Goal: Task Accomplishment & Management: Complete application form

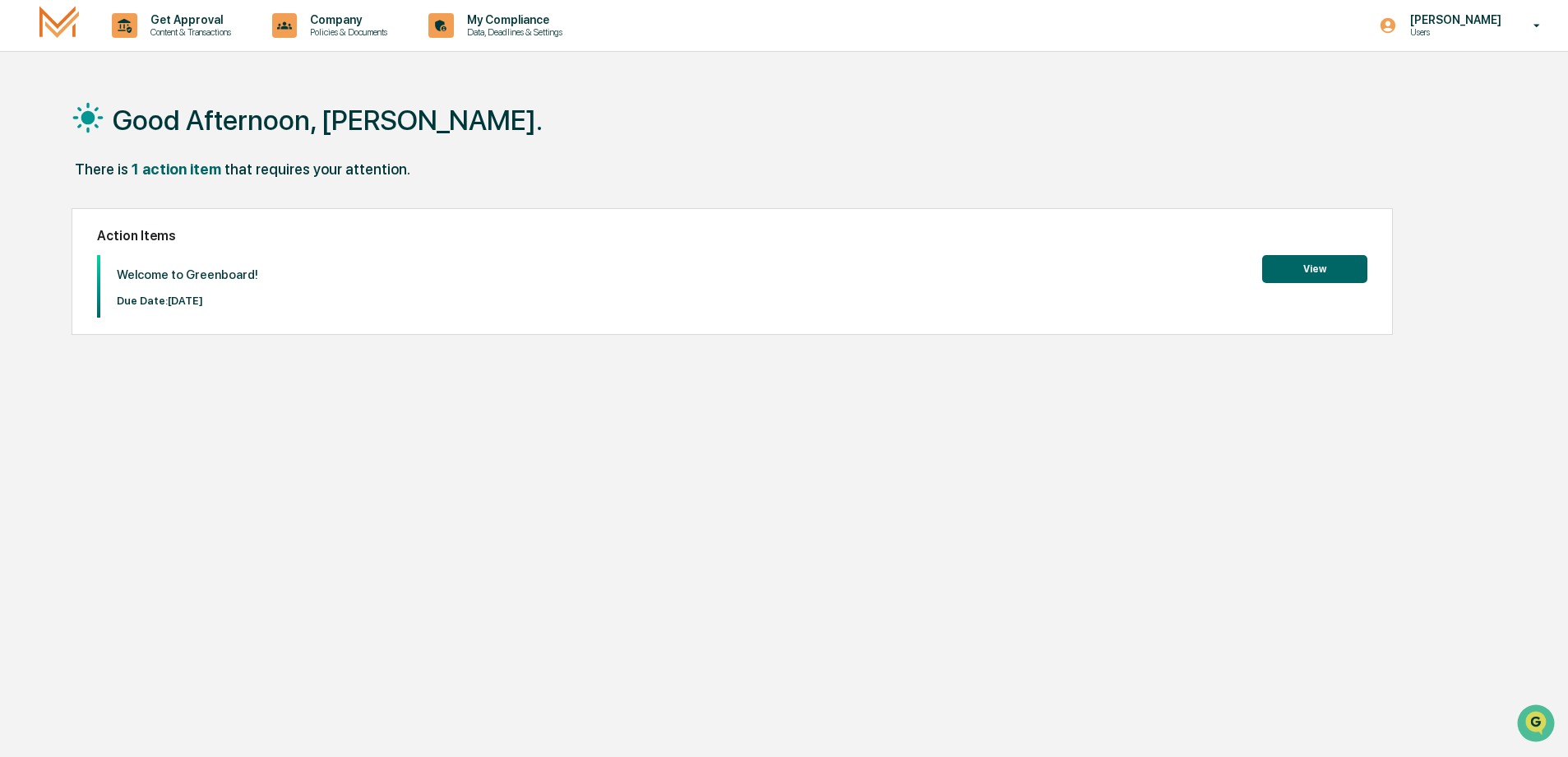
click at [1318, 264] on button "View" at bounding box center [1314, 269] width 106 height 28
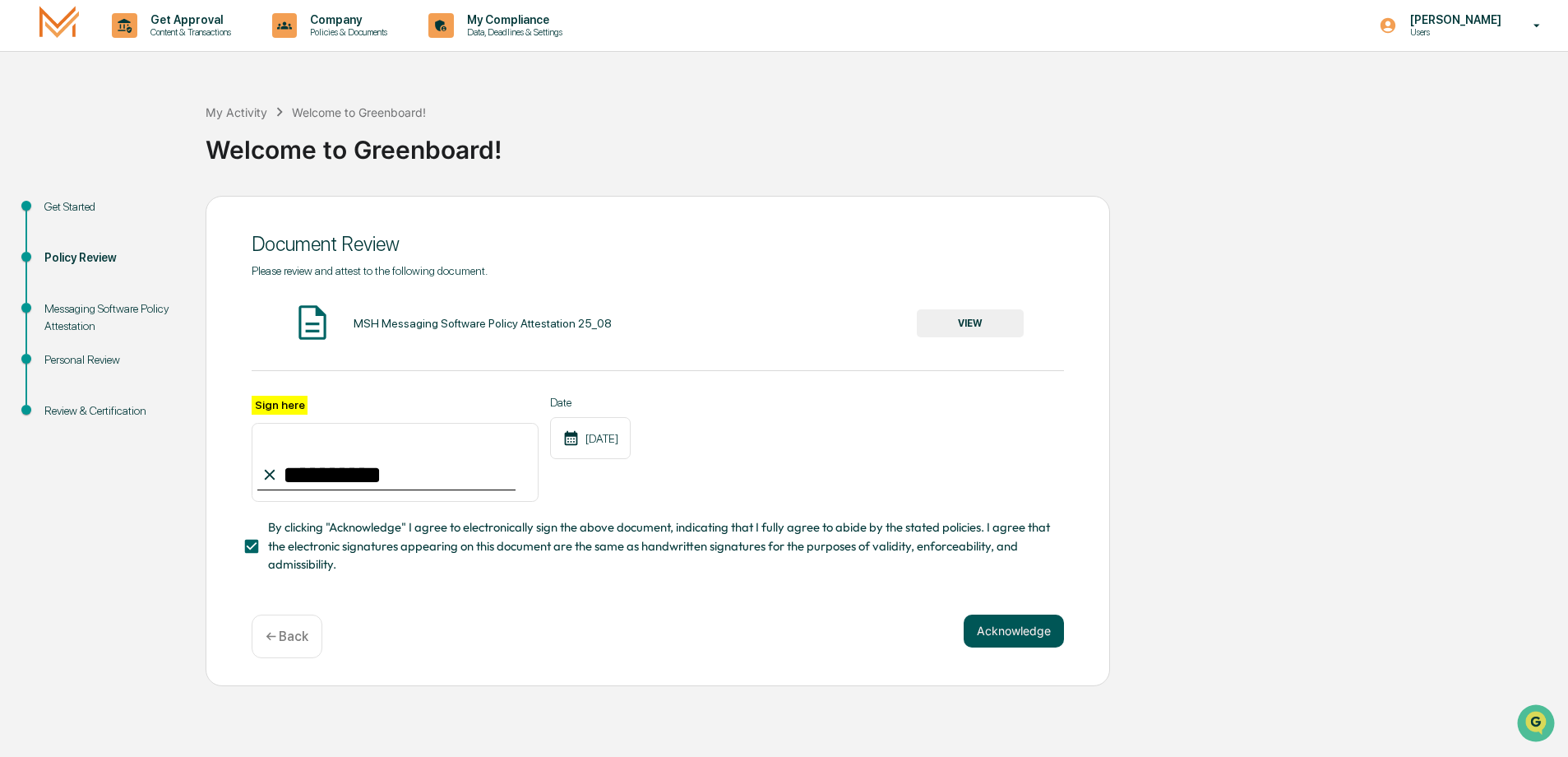
click at [1040, 637] on button "Acknowledge" at bounding box center [1013, 631] width 101 height 33
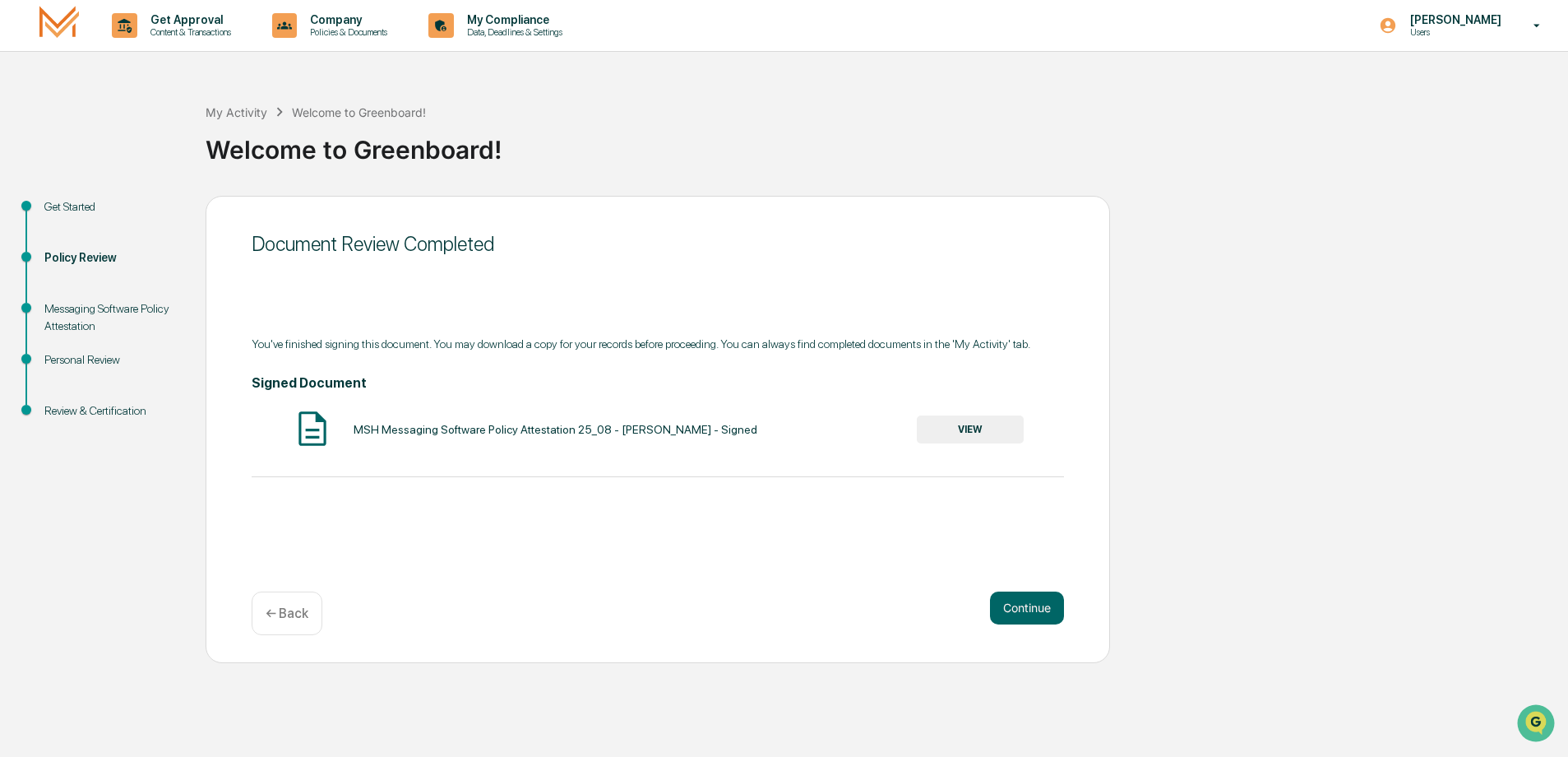
click at [987, 436] on button "VIEW" at bounding box center [970, 429] width 107 height 28
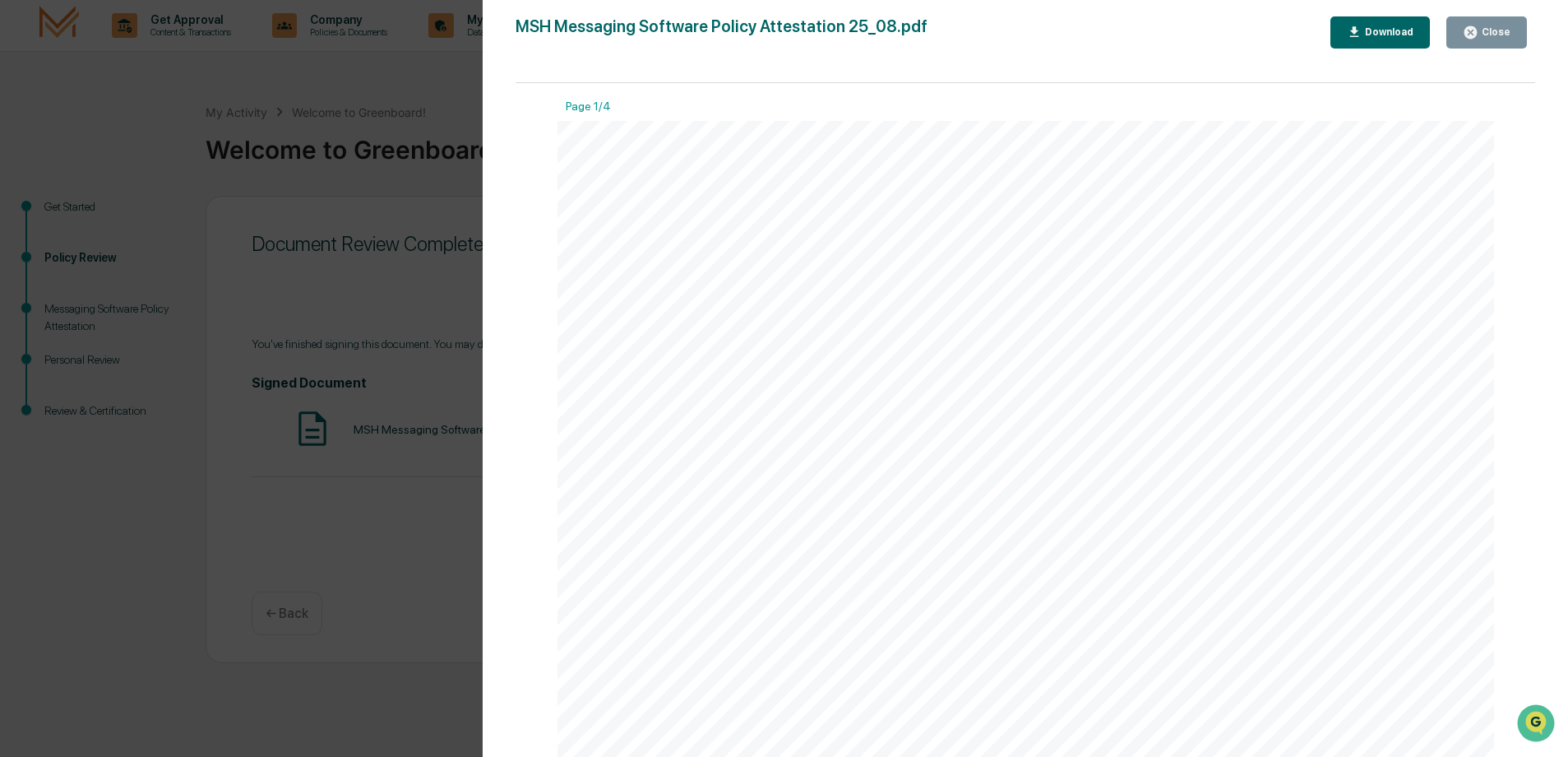
drag, startPoint x: 1493, startPoint y: 36, endPoint x: 1380, endPoint y: 100, distance: 129.9
click at [1493, 36] on div "Close" at bounding box center [1494, 32] width 32 height 12
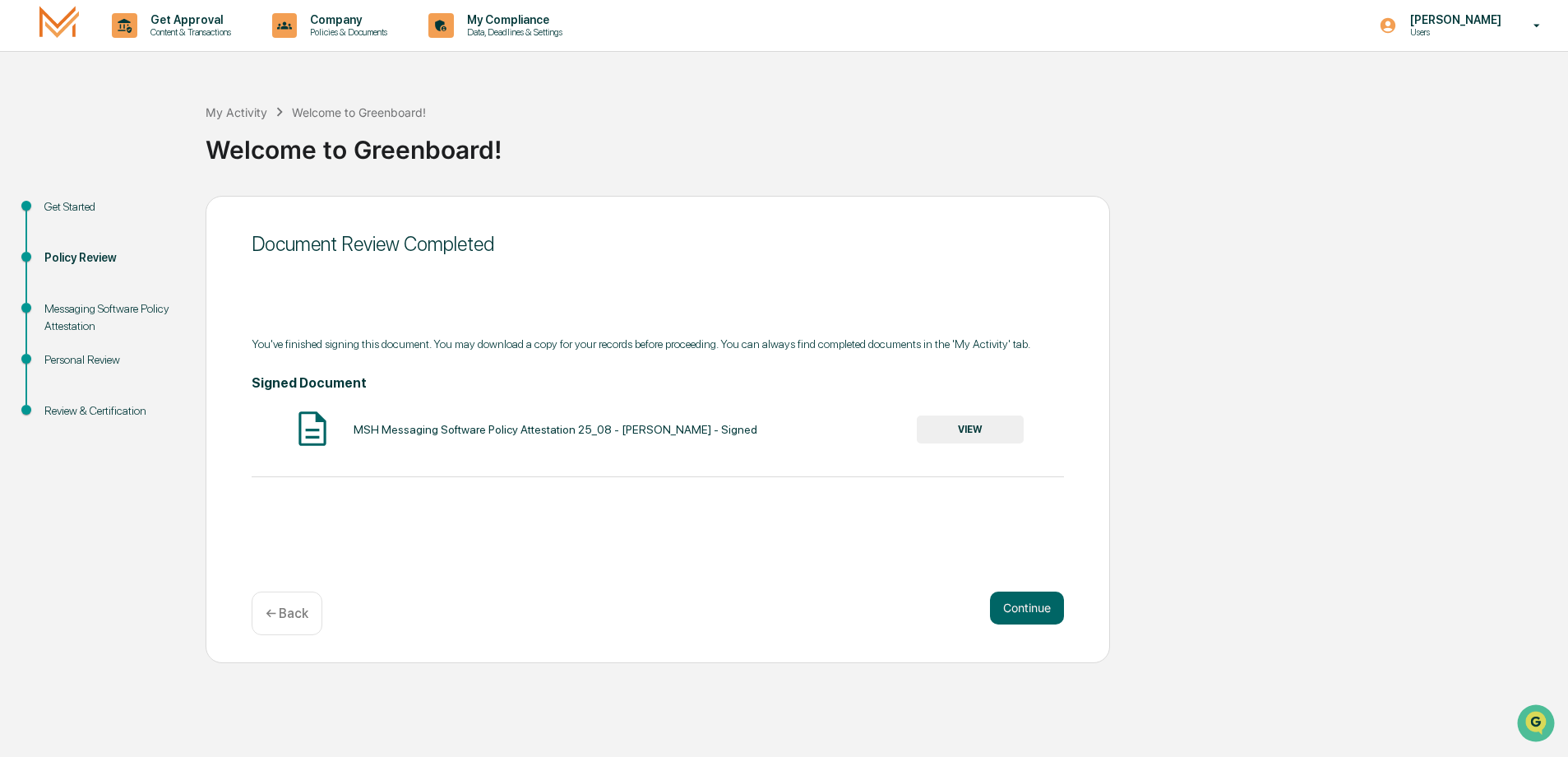
click at [93, 319] on div "Messaging Software Policy Attestation" at bounding box center [112, 317] width 134 height 35
click at [1018, 611] on button "Continue" at bounding box center [1026, 608] width 74 height 33
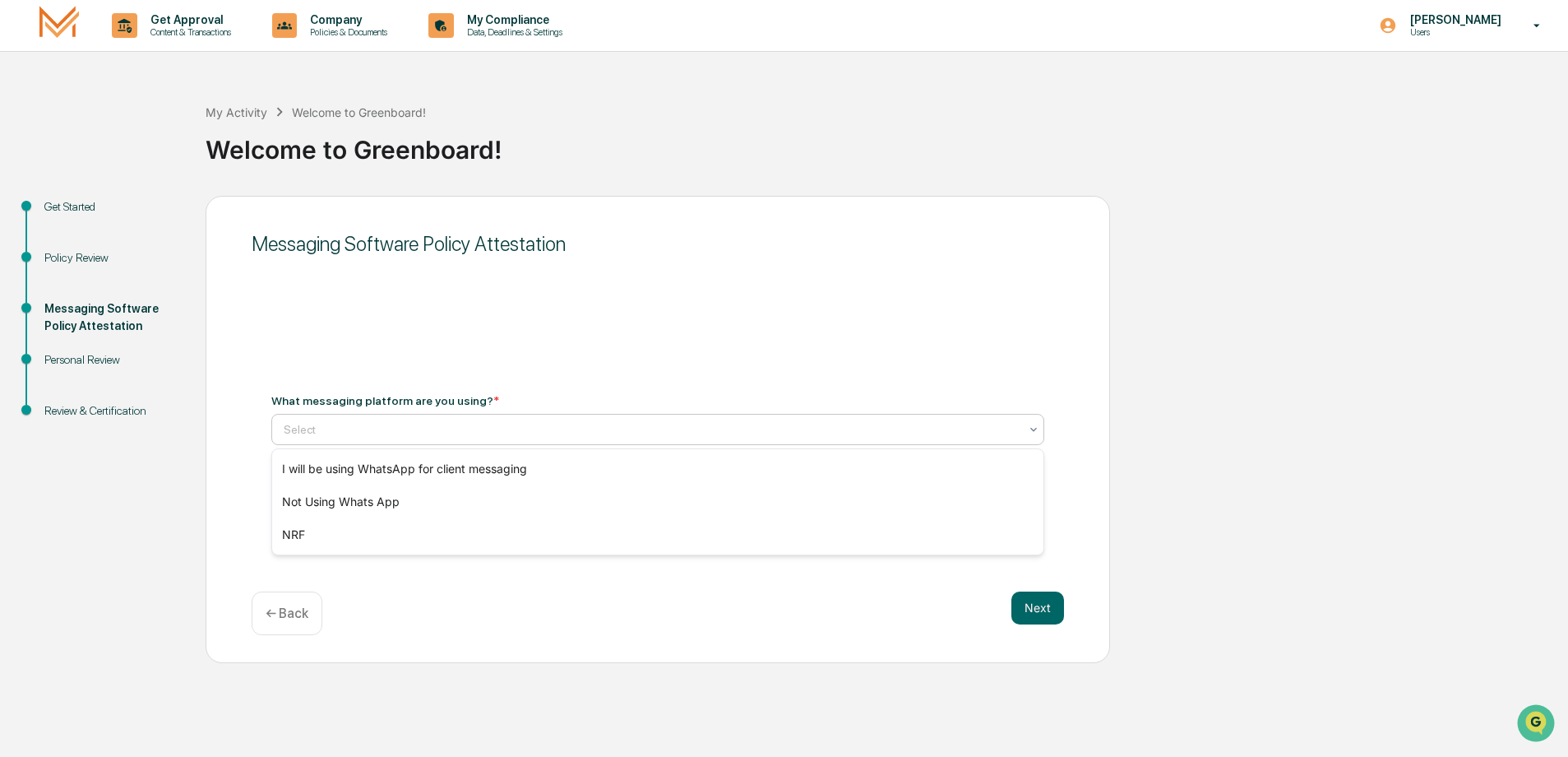
click at [590, 440] on div "Select" at bounding box center [651, 428] width 752 height 23
click at [587, 509] on div "Not Using Whats App" at bounding box center [657, 501] width 771 height 33
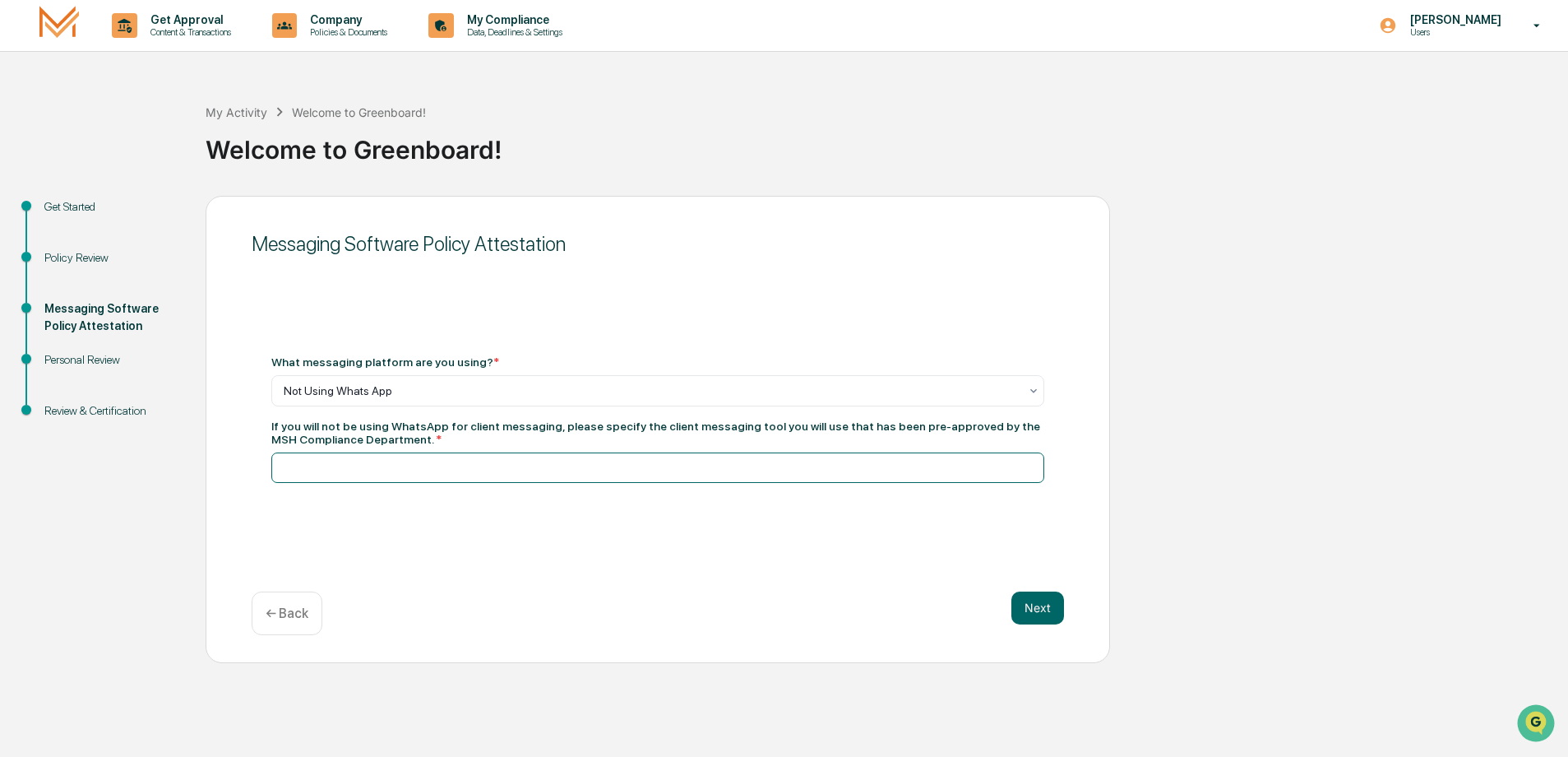
click at [507, 467] on input at bounding box center [657, 467] width 773 height 31
type input "**********"
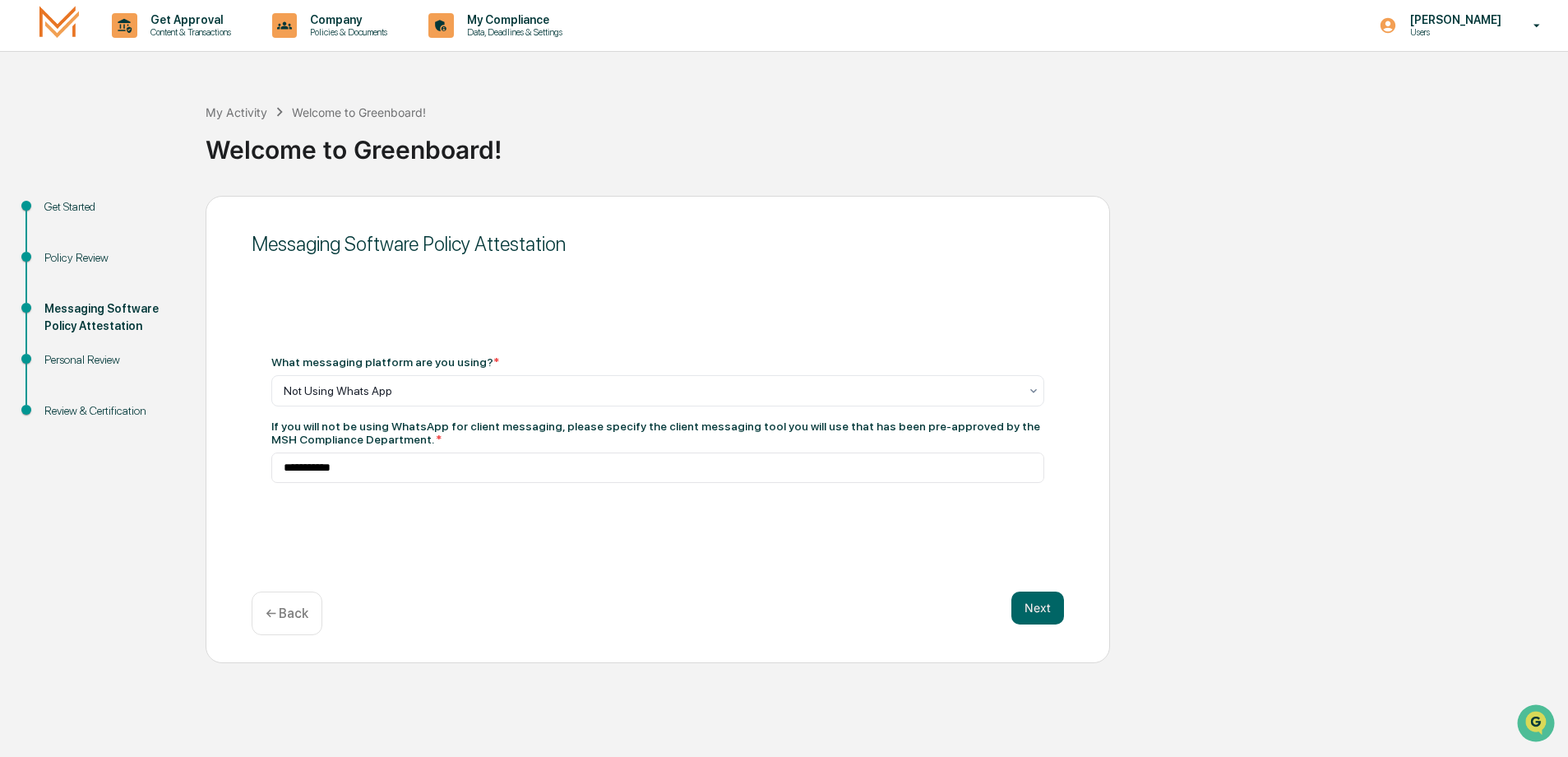
click at [990, 597] on div "Next ← Back" at bounding box center [658, 614] width 812 height 44
click at [1020, 601] on button "Next" at bounding box center [1037, 608] width 53 height 33
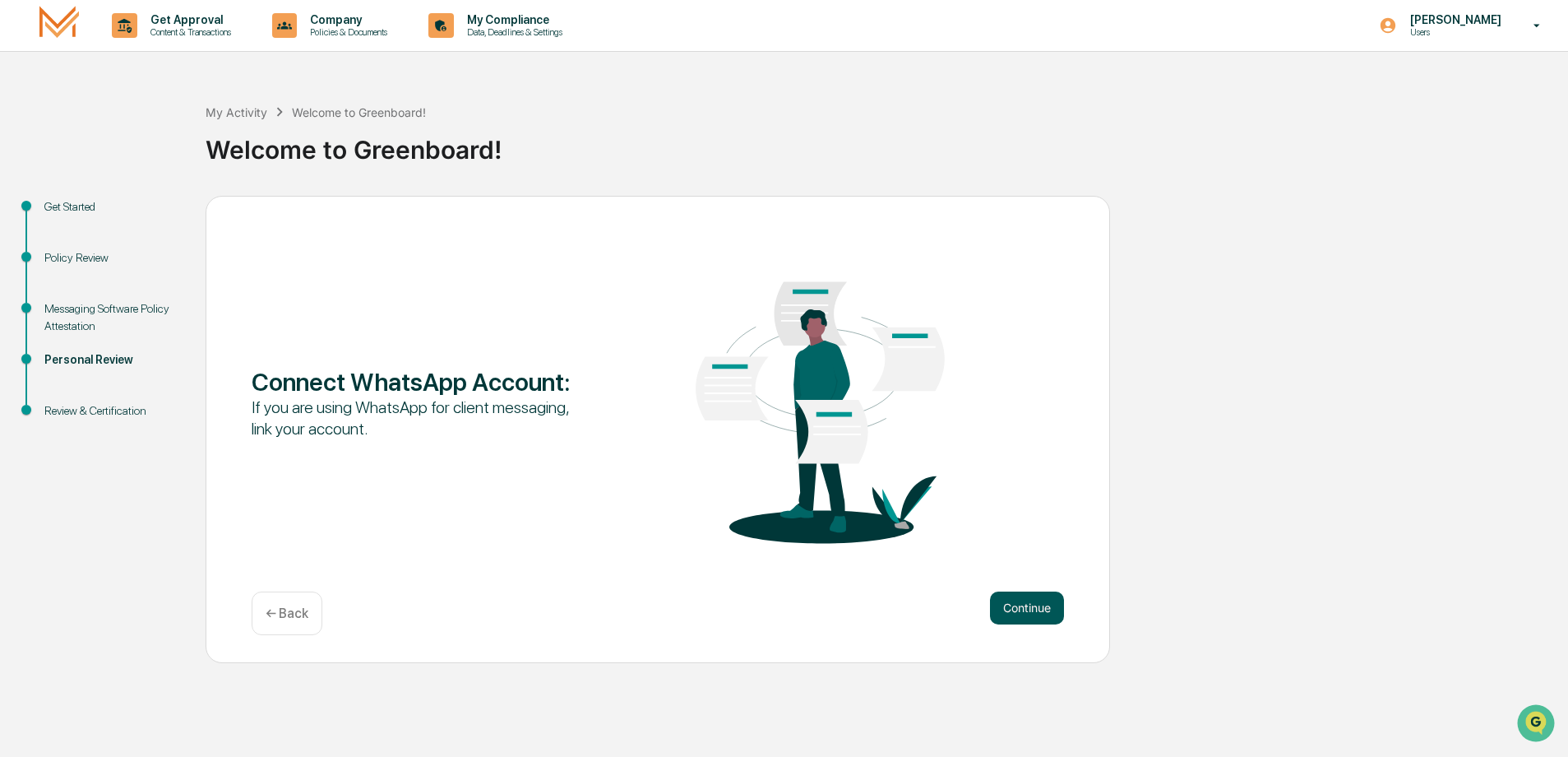
click at [1033, 602] on button "Continue" at bounding box center [1026, 608] width 74 height 33
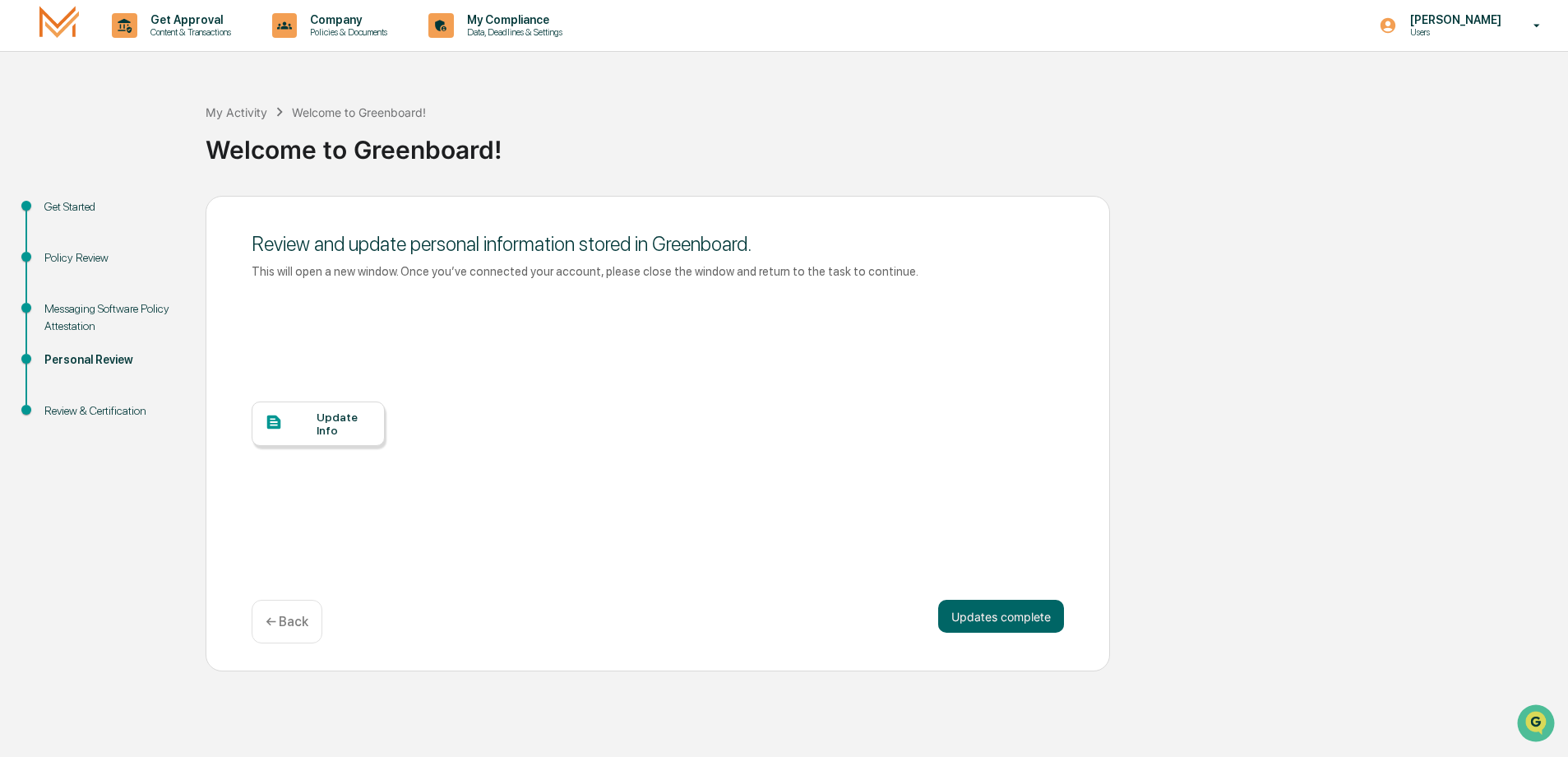
click at [321, 436] on div "Update Info" at bounding box center [343, 423] width 55 height 26
click at [1012, 619] on button "Updates complete" at bounding box center [1001, 616] width 125 height 33
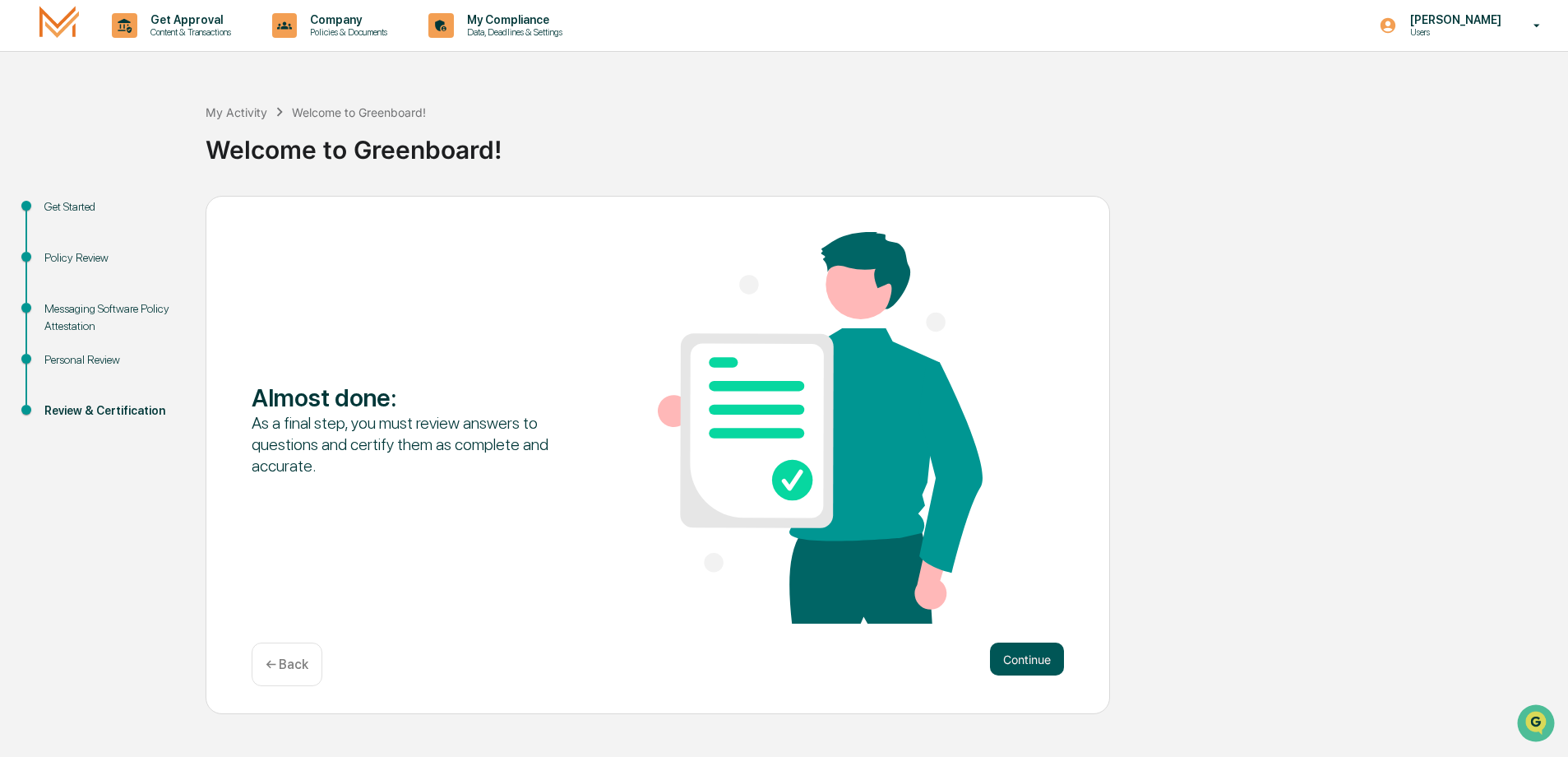
click at [1021, 670] on button "Continue" at bounding box center [1026, 658] width 74 height 33
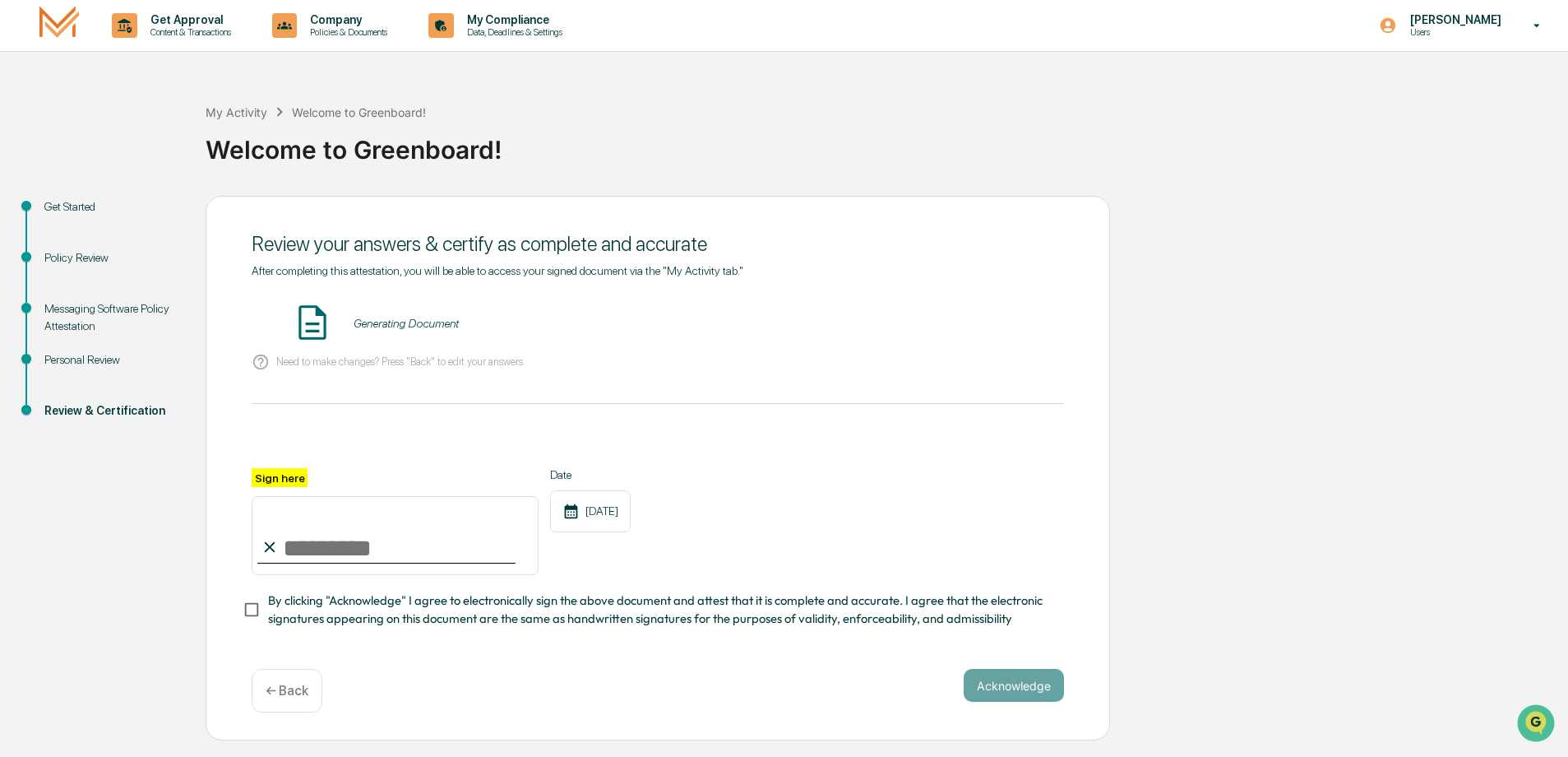
click at [318, 534] on input "Sign here" at bounding box center [395, 535] width 287 height 79
type input "**********"
click at [1020, 695] on button "Acknowledge" at bounding box center [1013, 684] width 101 height 33
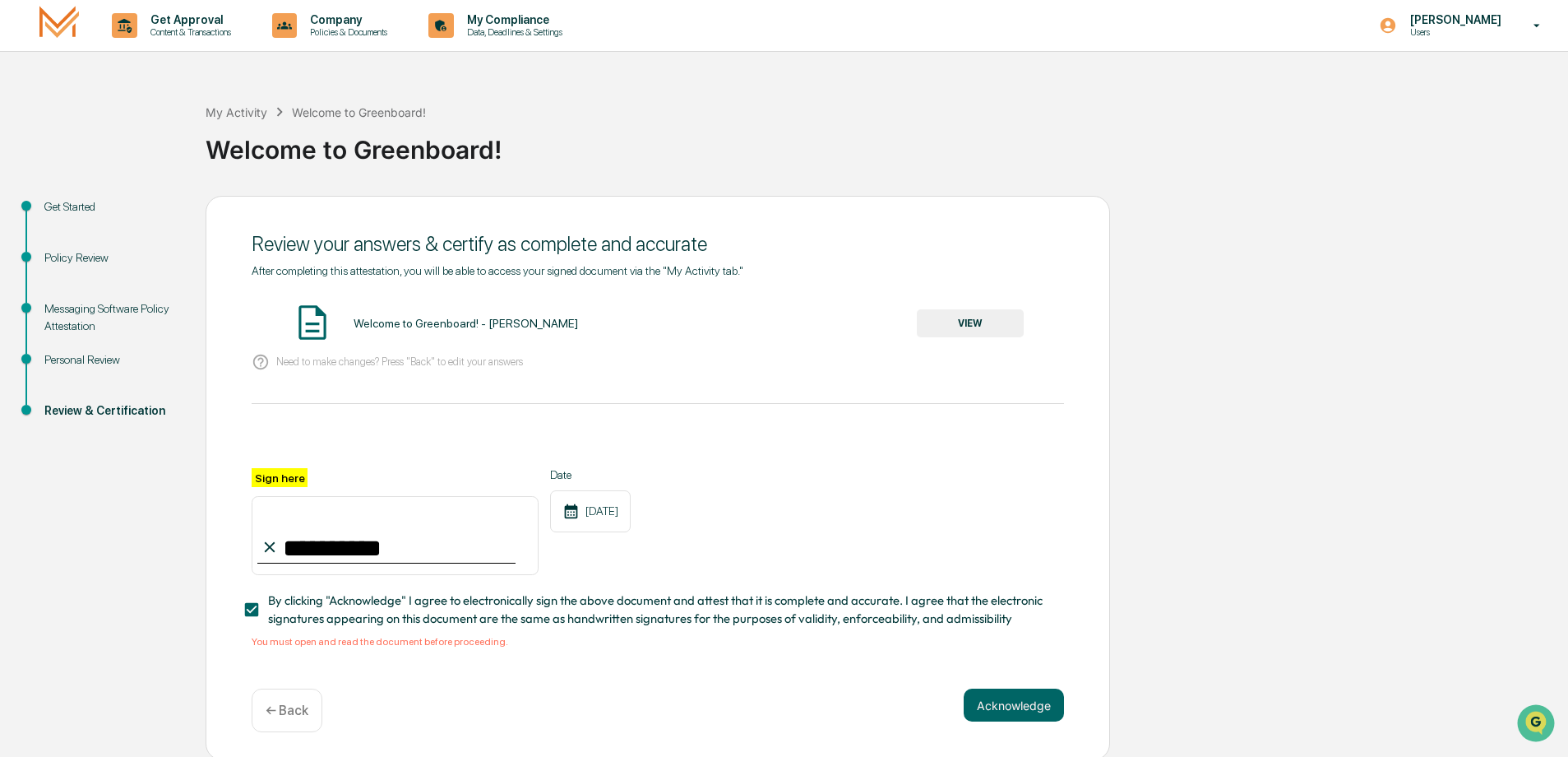
click at [996, 326] on button "VIEW" at bounding box center [970, 323] width 107 height 28
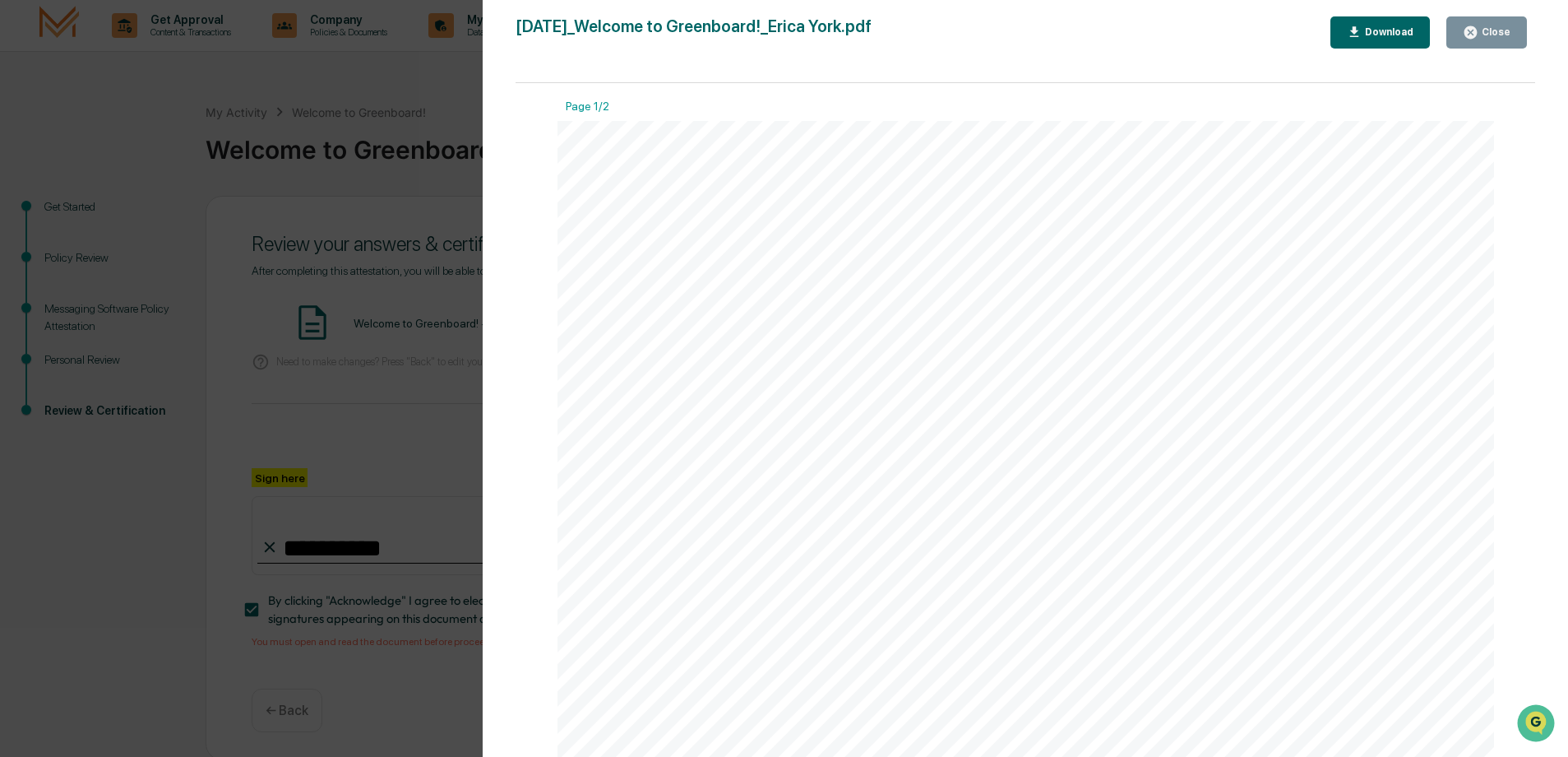
click at [1495, 34] on div "Close" at bounding box center [1494, 32] width 32 height 12
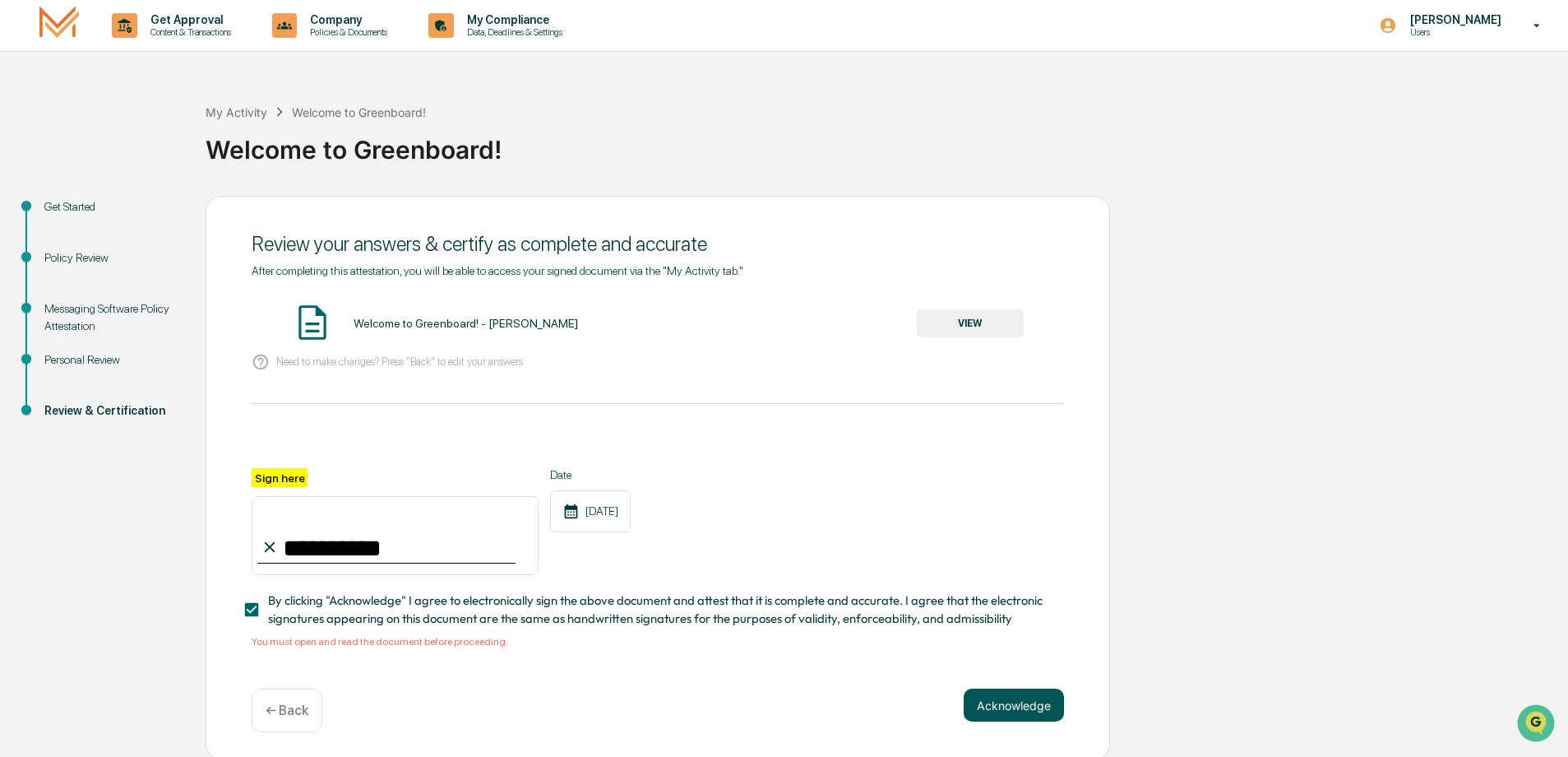
click at [1013, 699] on button "Acknowledge" at bounding box center [1013, 704] width 101 height 33
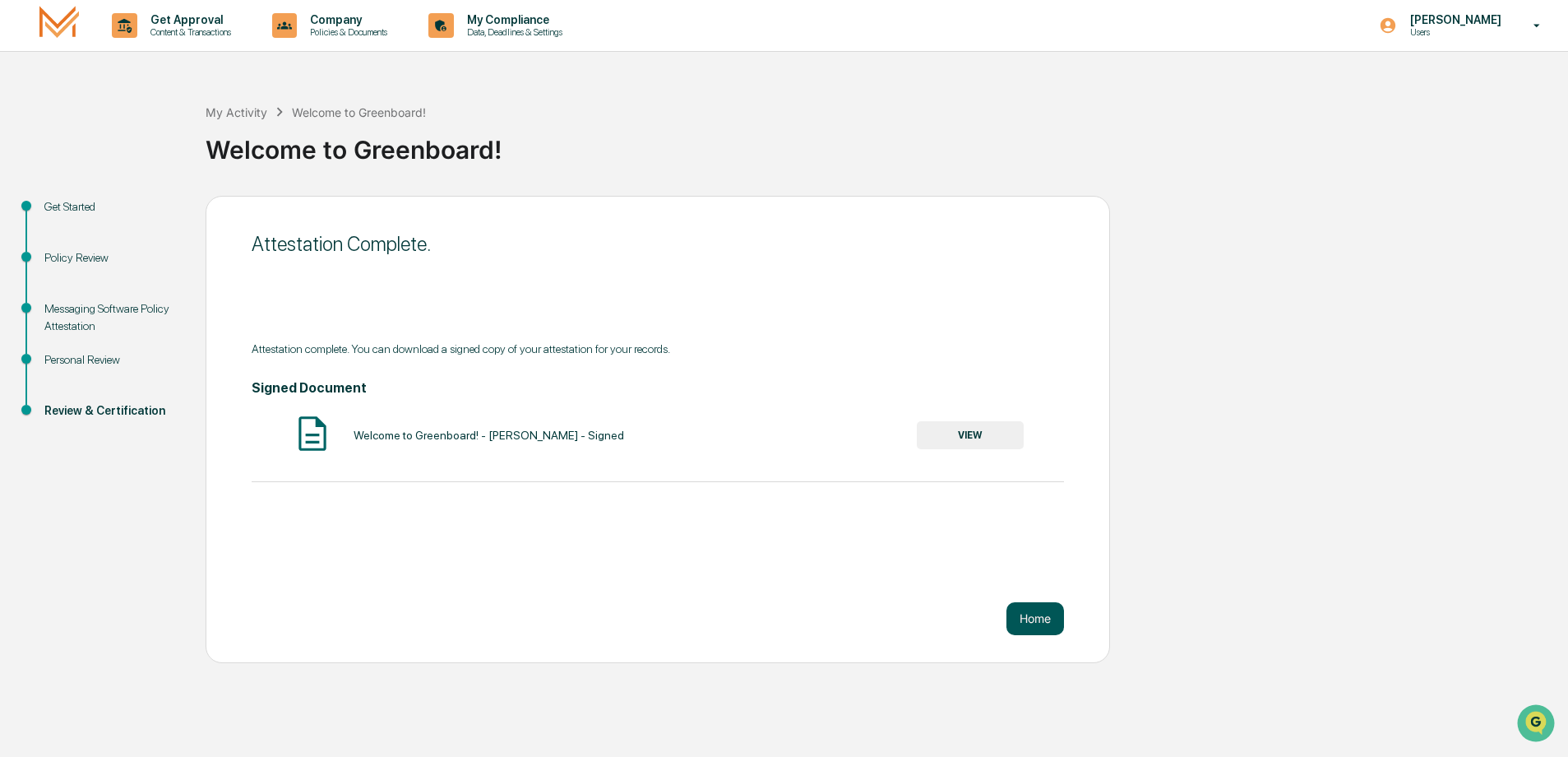
click at [1011, 616] on button "Home" at bounding box center [1035, 618] width 58 height 33
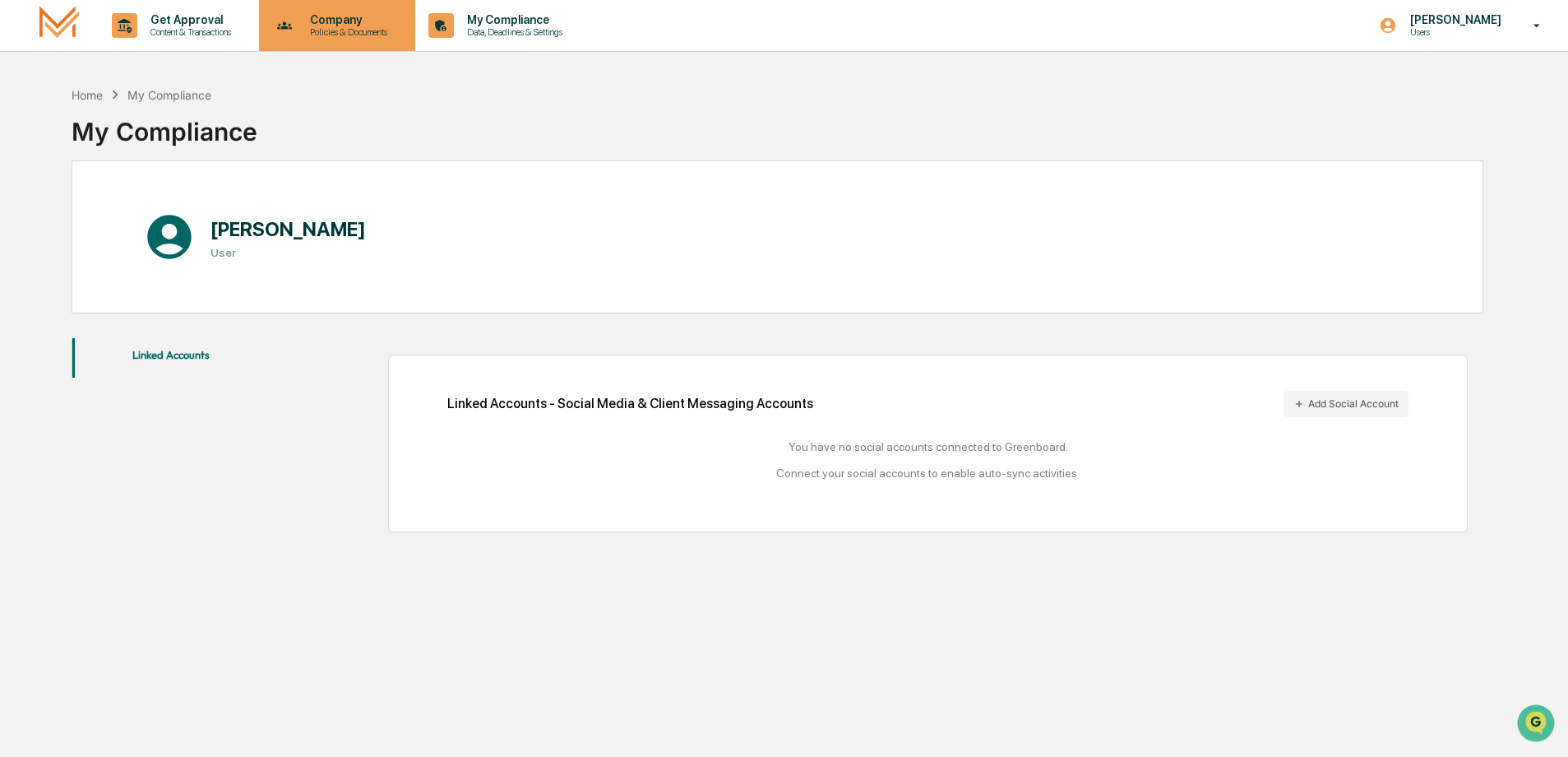
click at [391, 39] on div "Company Policies & Documents" at bounding box center [336, 25] width 140 height 51
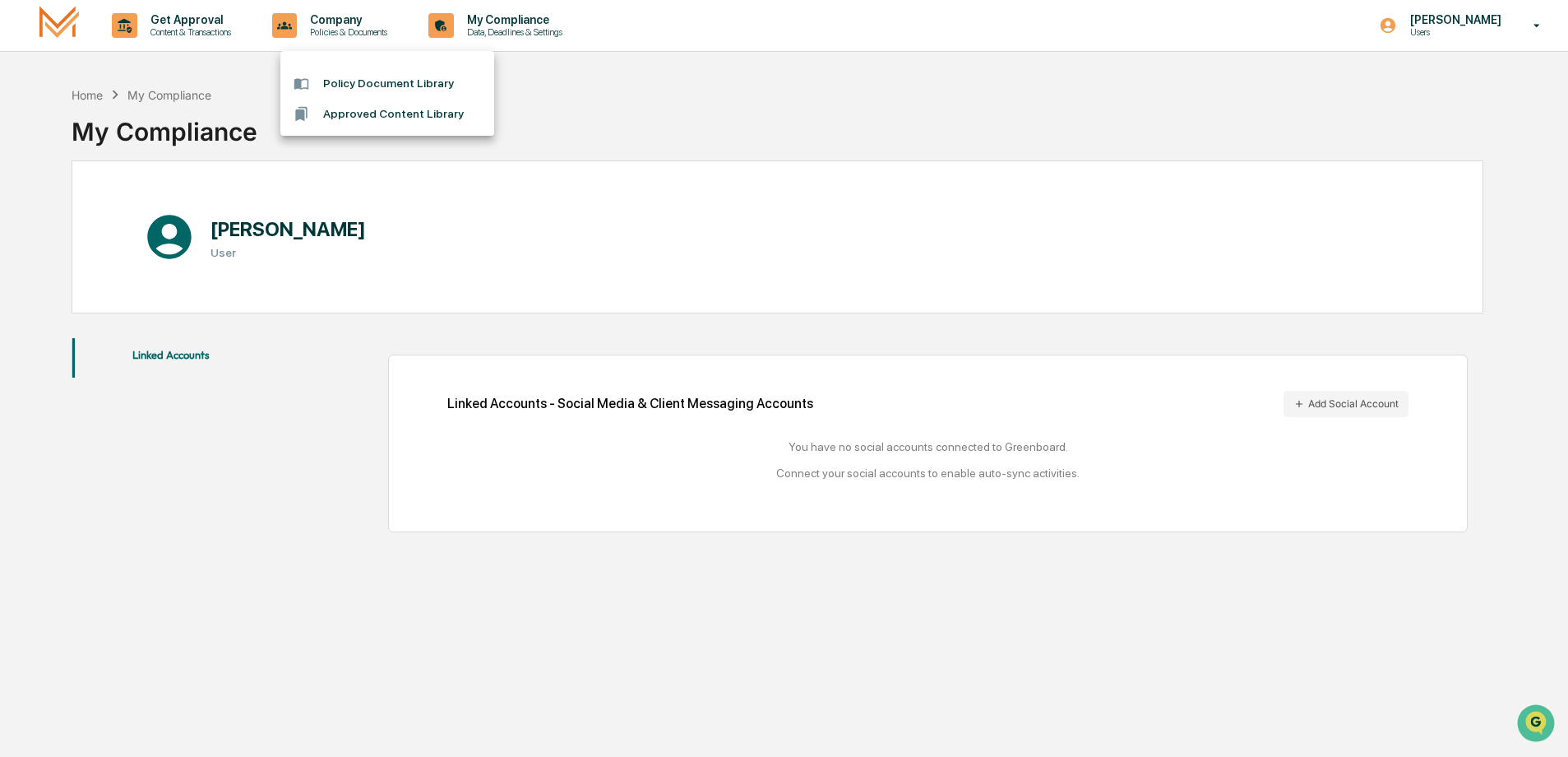
click at [30, 201] on div at bounding box center [784, 378] width 1568 height 757
click at [158, 98] on div "My Compliance" at bounding box center [169, 95] width 84 height 14
